Goal: Check status: Check status

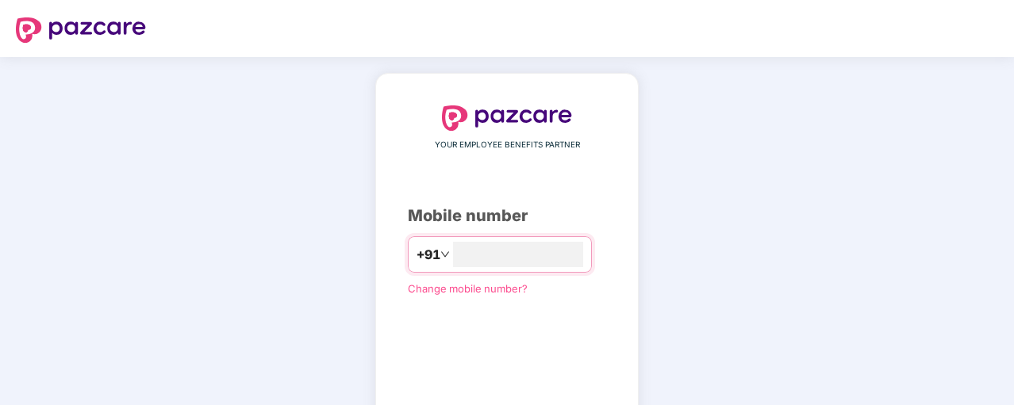
scroll to position [119, 0]
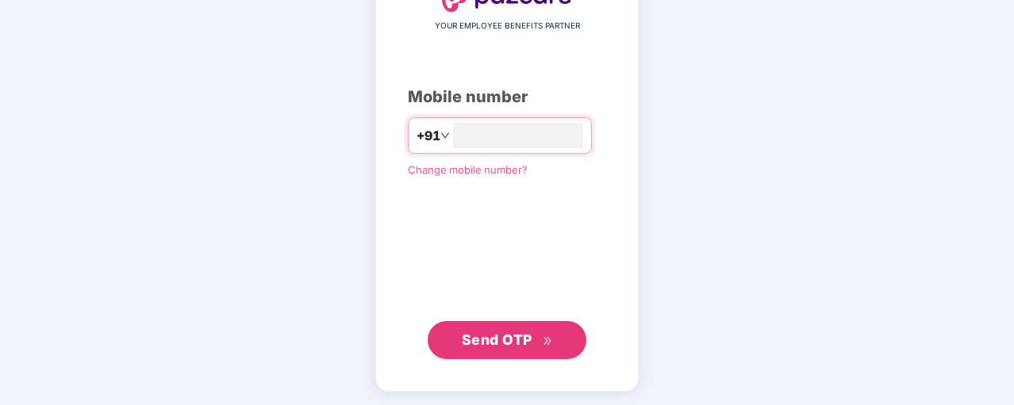
type input "**********"
click at [550, 324] on button "Send OTP" at bounding box center [507, 339] width 159 height 38
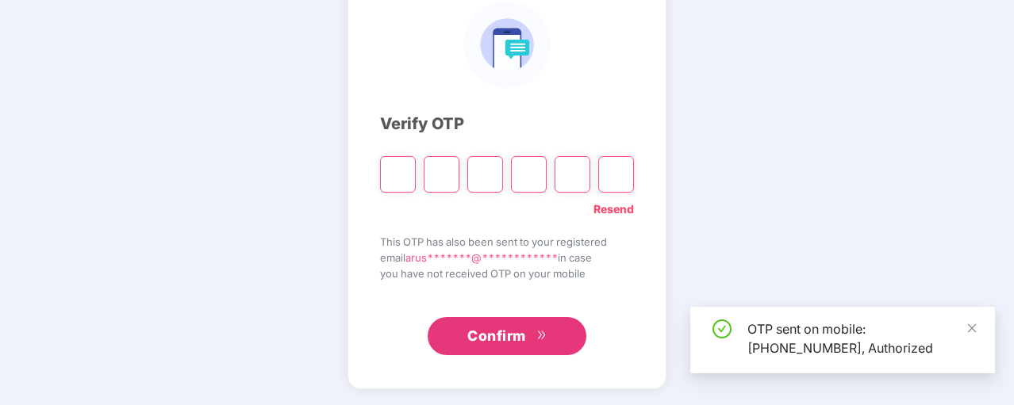
scroll to position [111, 0]
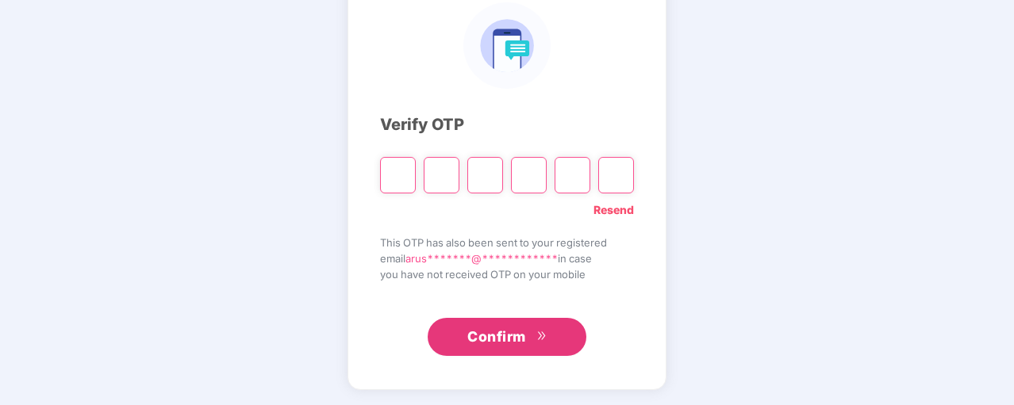
type input "*"
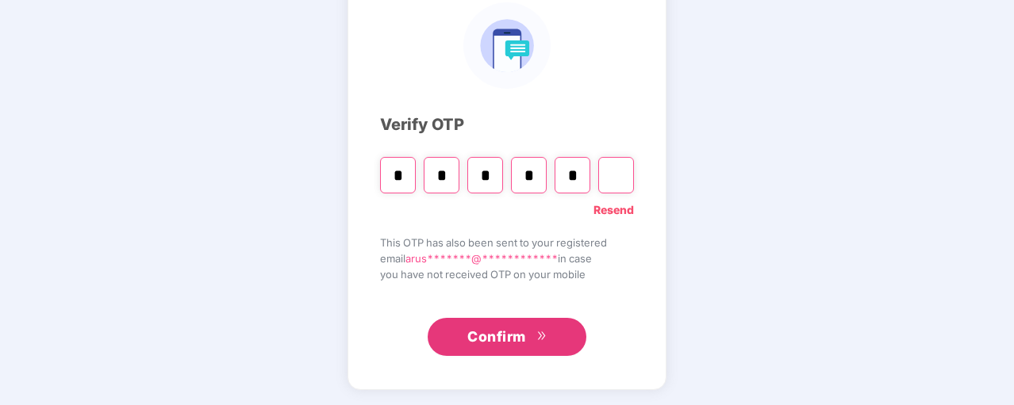
type input "*"
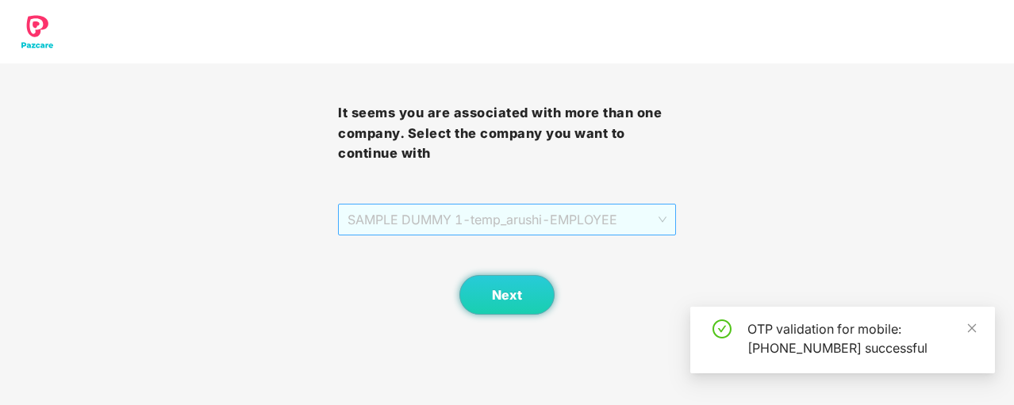
click at [629, 226] on span "SAMPLE DUMMY 1 - [DEMOGRAPHIC_DATA]_arushi - EMPLOYEE" at bounding box center [506, 220] width 319 height 30
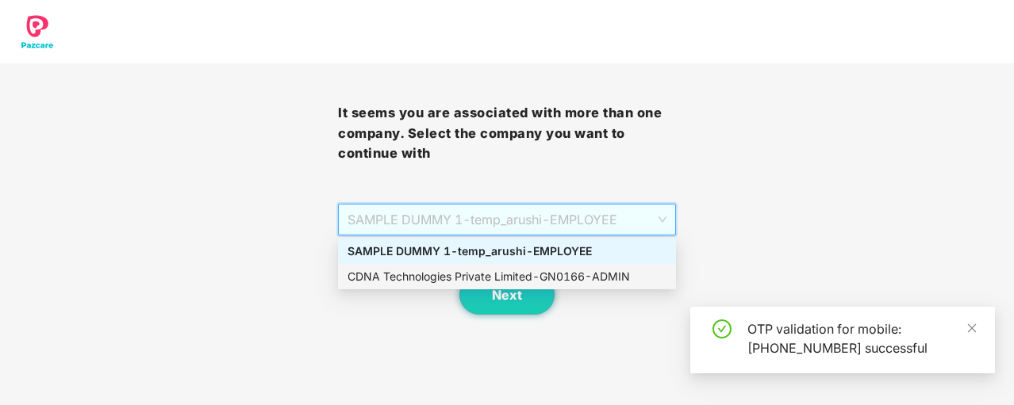
click at [582, 272] on div "CDNA Technologies Private Limited - GN0166 - ADMIN" at bounding box center [506, 276] width 319 height 17
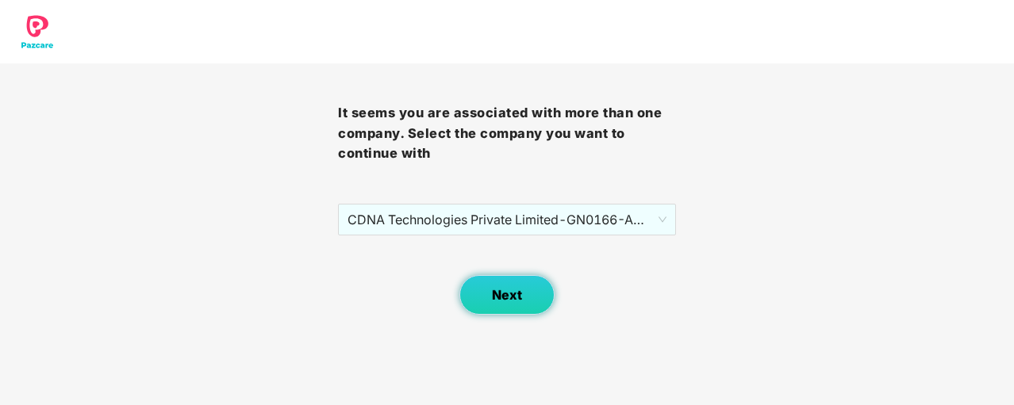
click at [531, 288] on button "Next" at bounding box center [506, 295] width 95 height 40
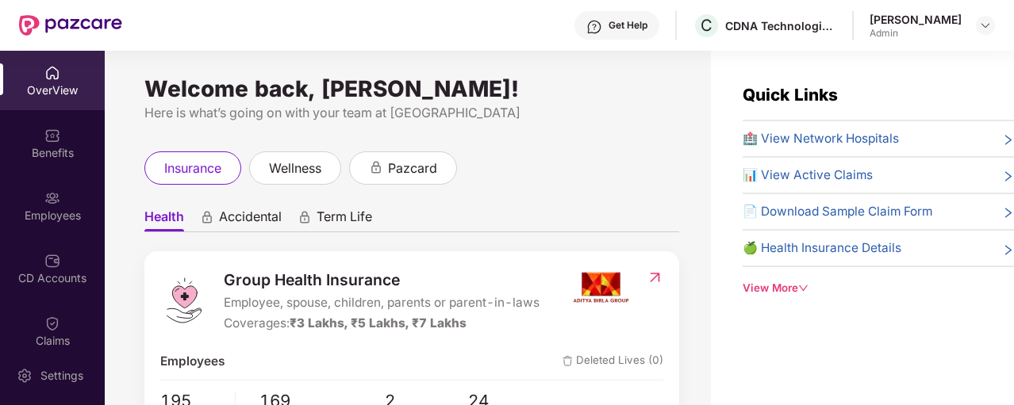
scroll to position [151, 0]
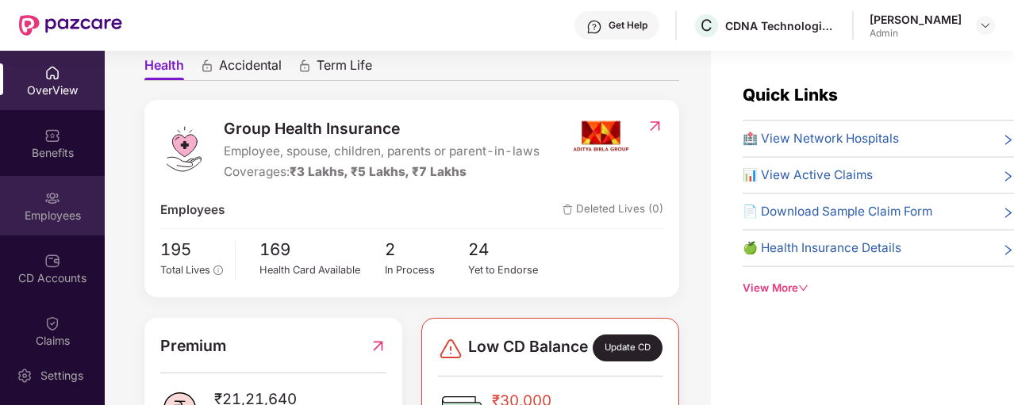
click at [50, 201] on img at bounding box center [52, 198] width 16 height 16
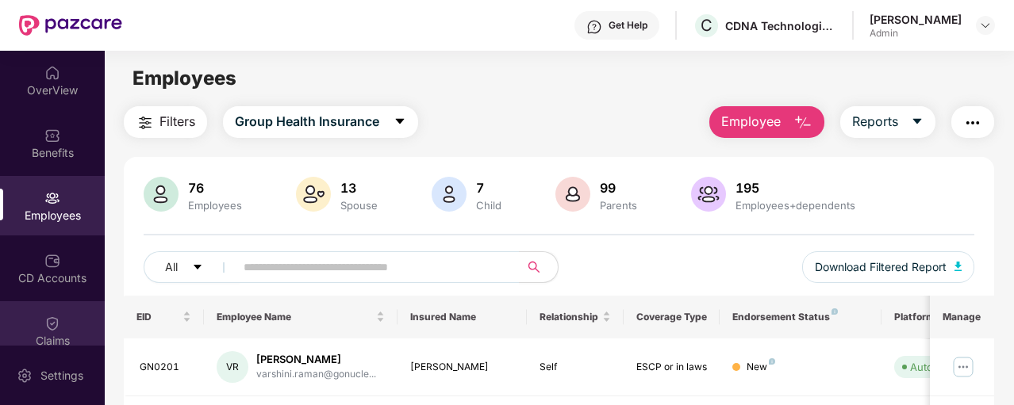
click at [49, 320] on img at bounding box center [52, 324] width 16 height 16
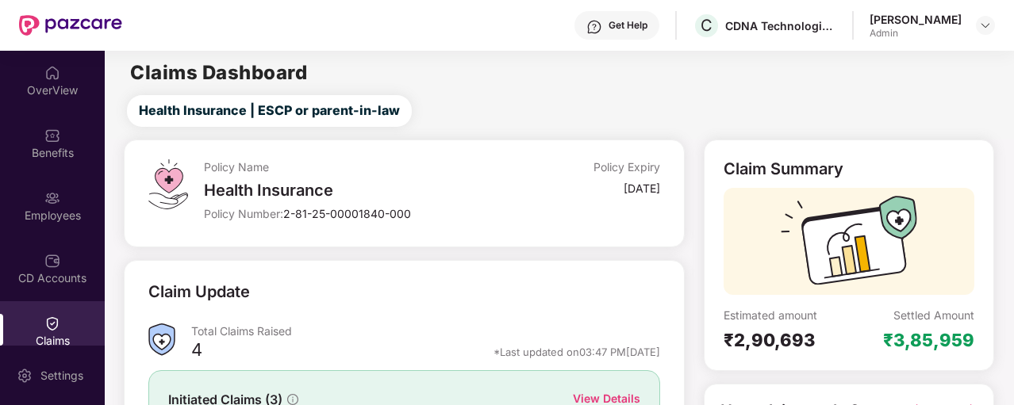
scroll to position [214, 0]
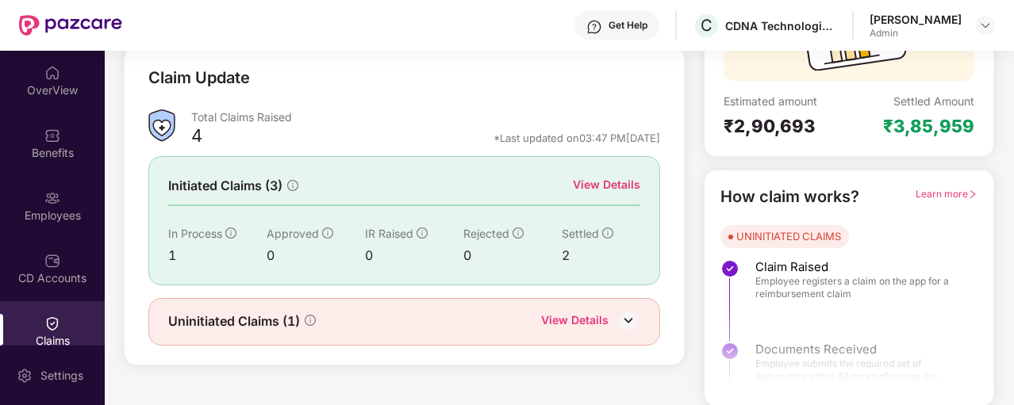
click at [597, 319] on div "View Details" at bounding box center [574, 322] width 67 height 21
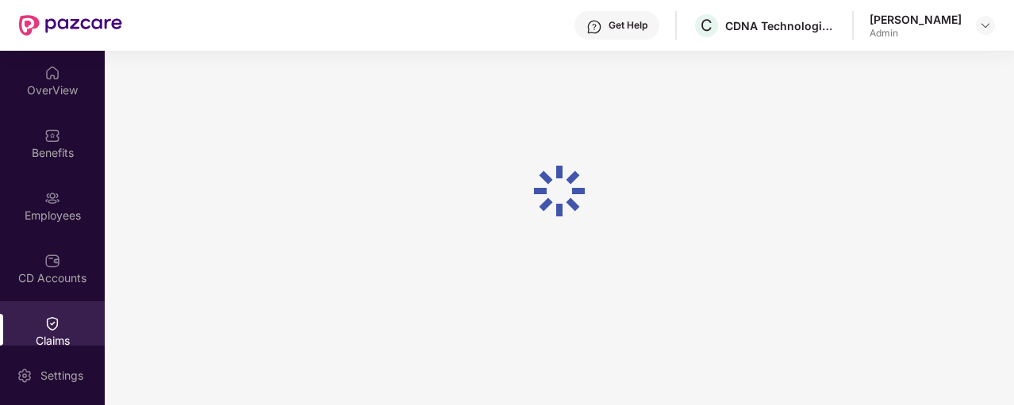
scroll to position [51, 0]
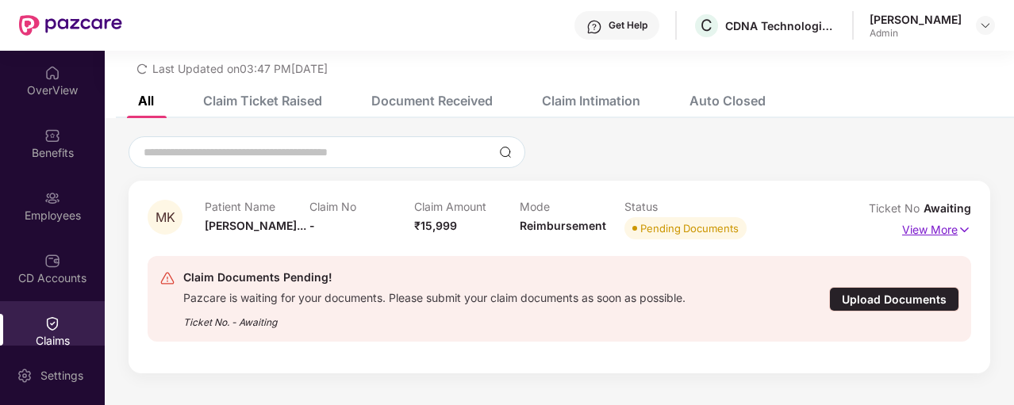
click at [937, 229] on p "View More" at bounding box center [936, 227] width 69 height 21
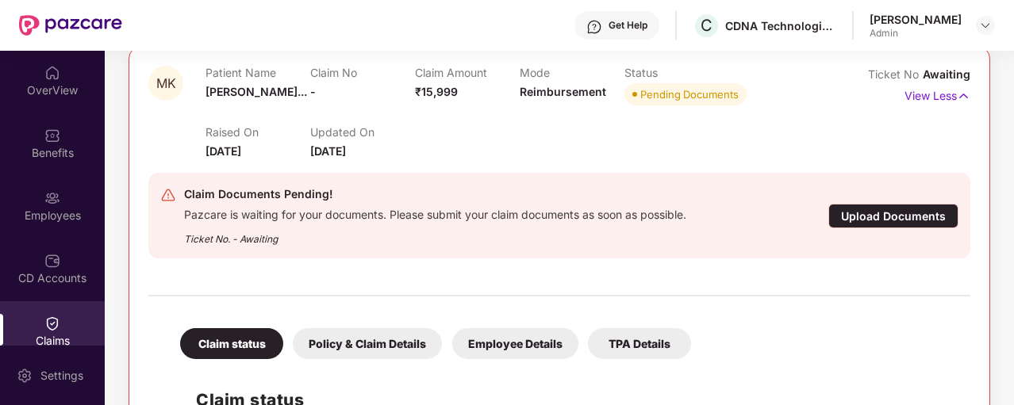
scroll to position [0, 0]
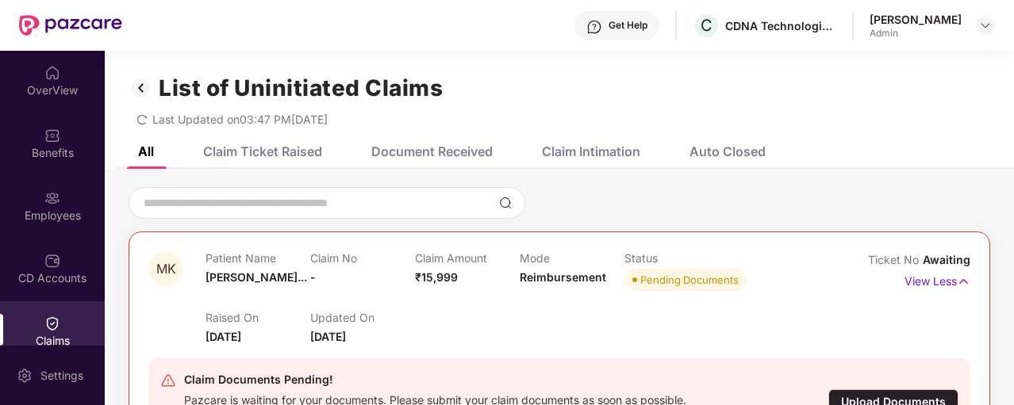
click at [575, 155] on div "Claim Intimation" at bounding box center [591, 152] width 98 height 16
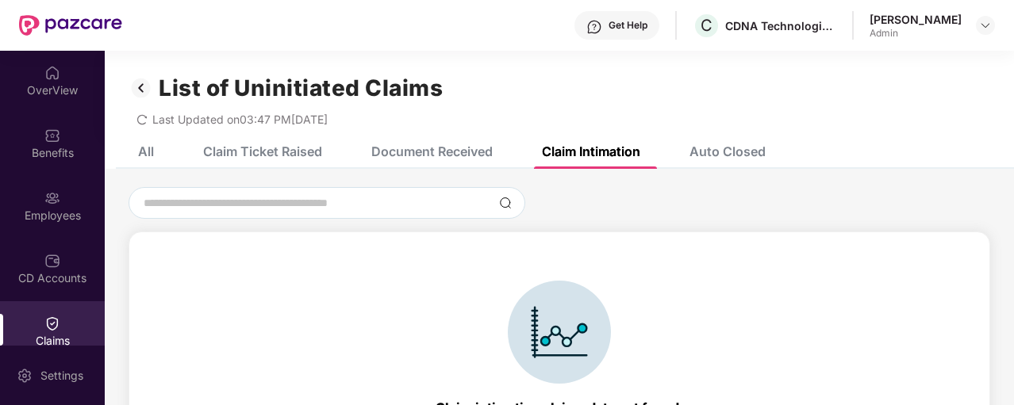
click at [265, 151] on div "Claim Ticket Raised" at bounding box center [262, 152] width 119 height 16
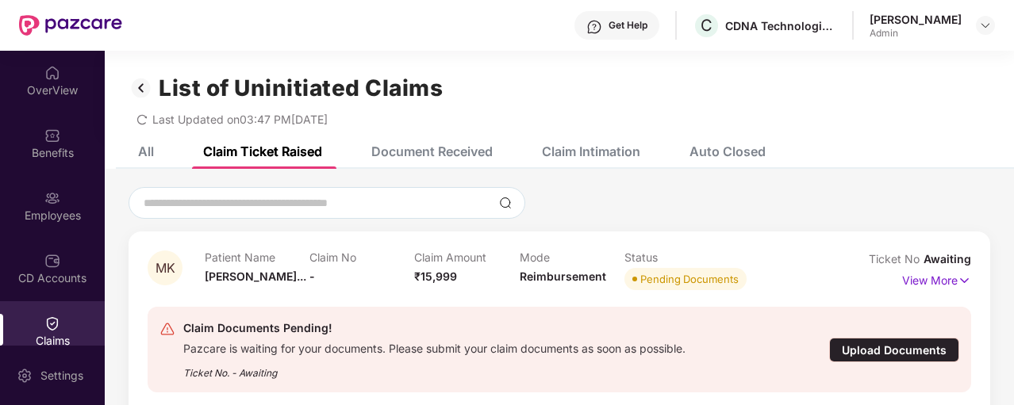
click at [140, 86] on img at bounding box center [140, 88] width 25 height 27
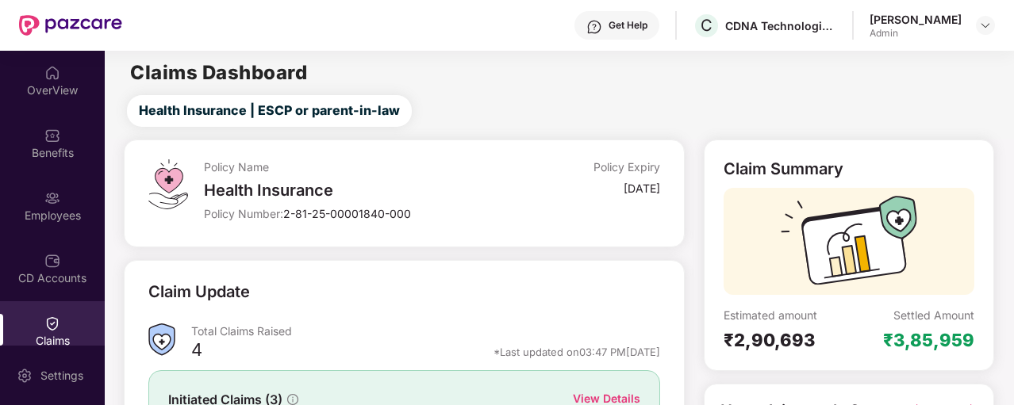
scroll to position [214, 0]
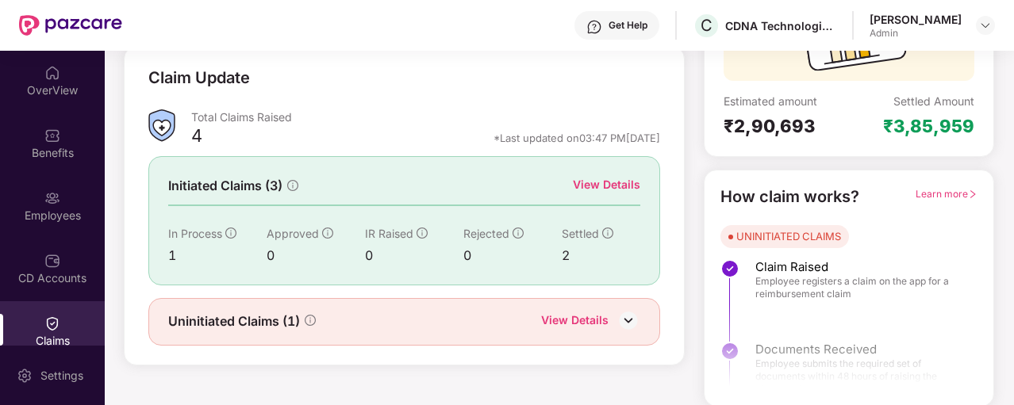
click at [49, 323] on img at bounding box center [52, 324] width 16 height 16
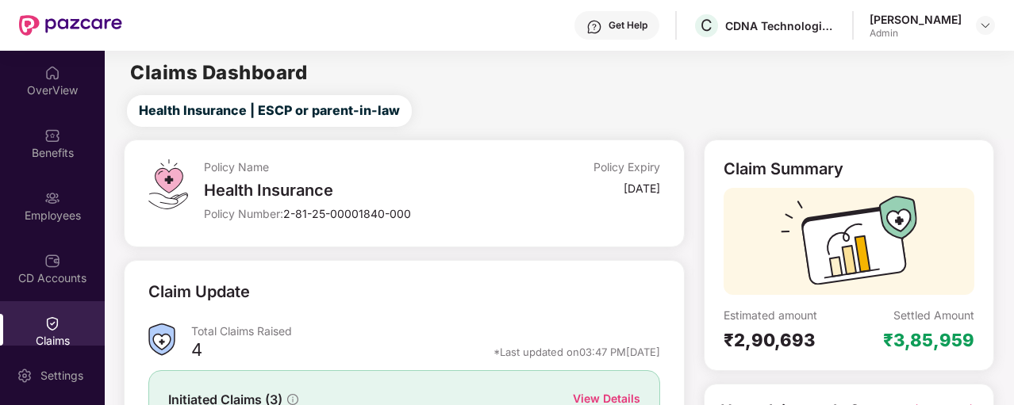
scroll to position [214, 0]
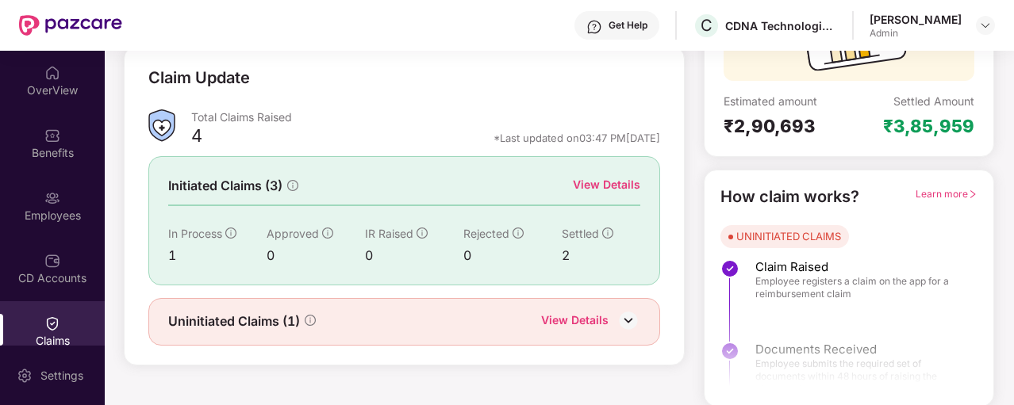
click at [597, 176] on div "View Details" at bounding box center [606, 184] width 67 height 17
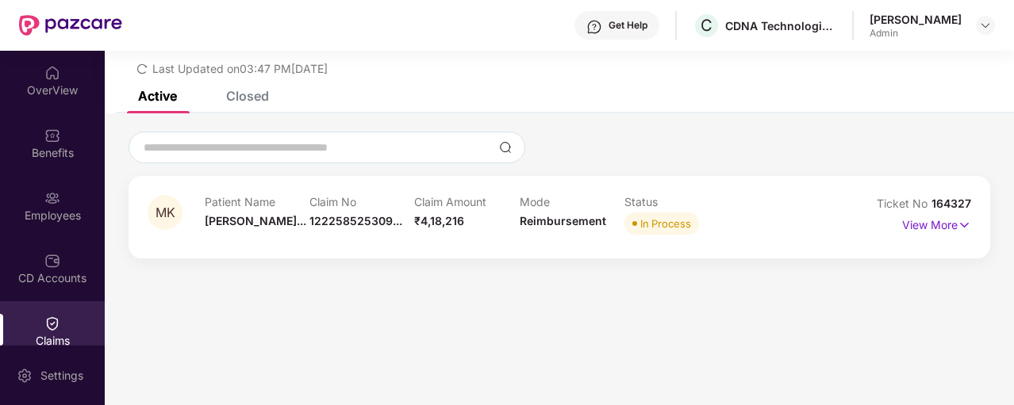
scroll to position [51, 0]
click at [907, 222] on p "View More" at bounding box center [936, 223] width 69 height 21
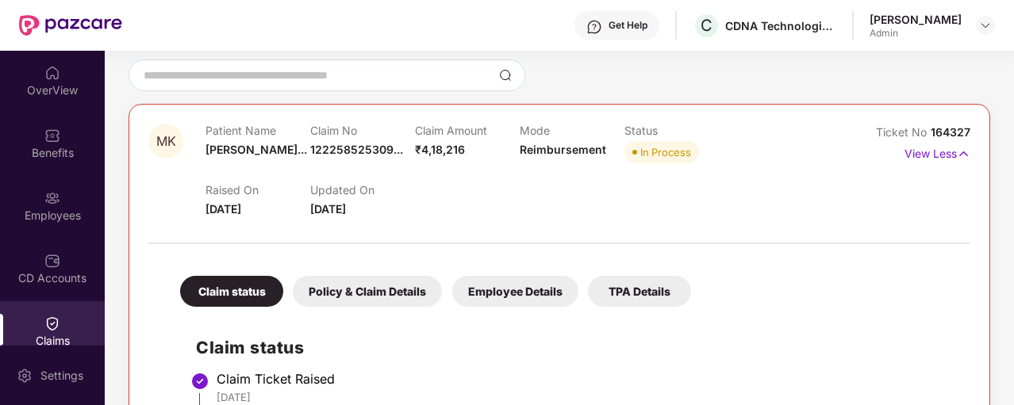
scroll to position [120, 0]
